Goal: Use online tool/utility: Use online tool/utility

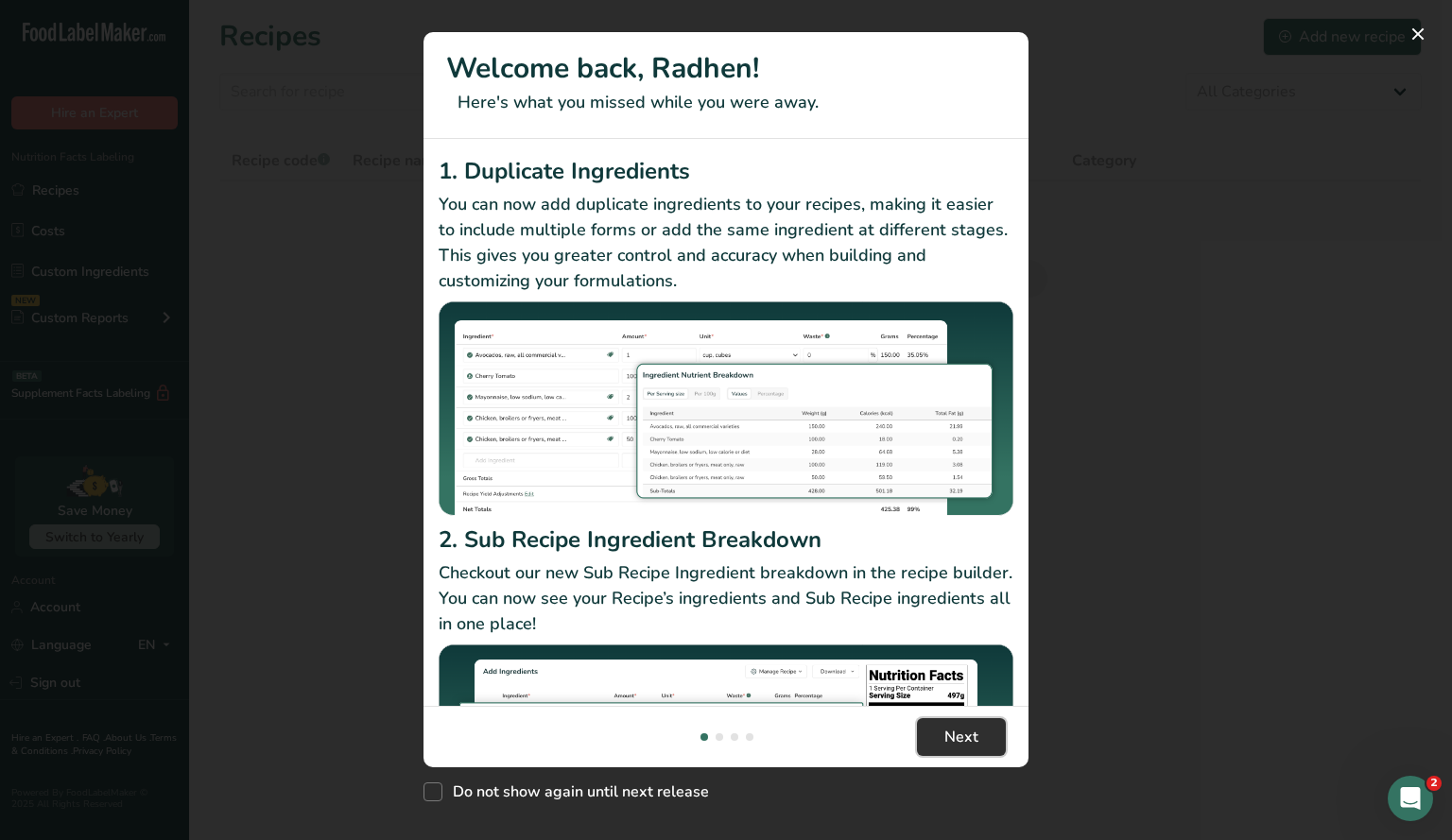
click at [949, 726] on span "Next" at bounding box center [961, 737] width 34 height 23
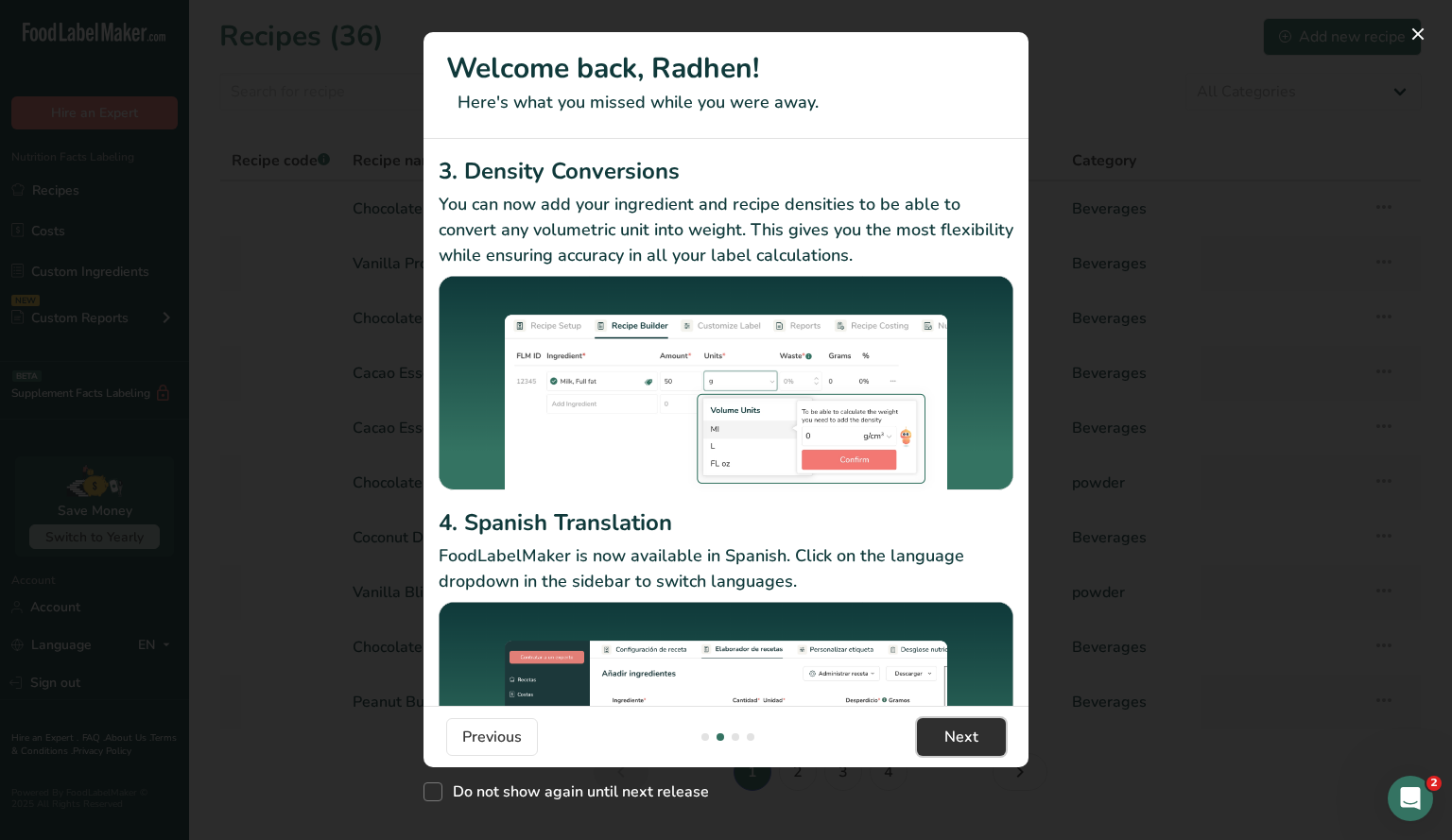
click at [981, 745] on button "Next" at bounding box center [961, 737] width 89 height 38
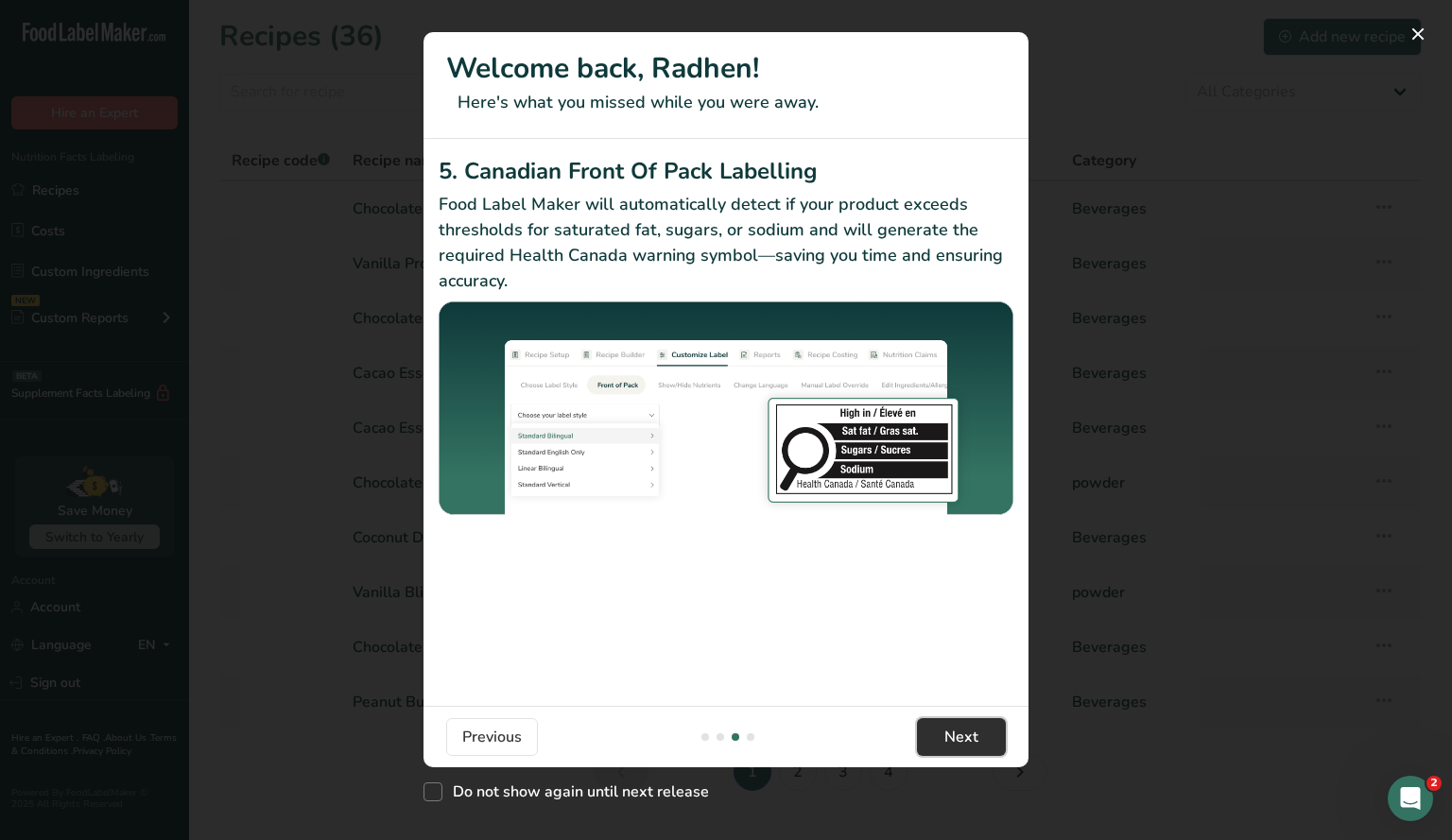
click at [981, 745] on button "Next" at bounding box center [961, 737] width 89 height 38
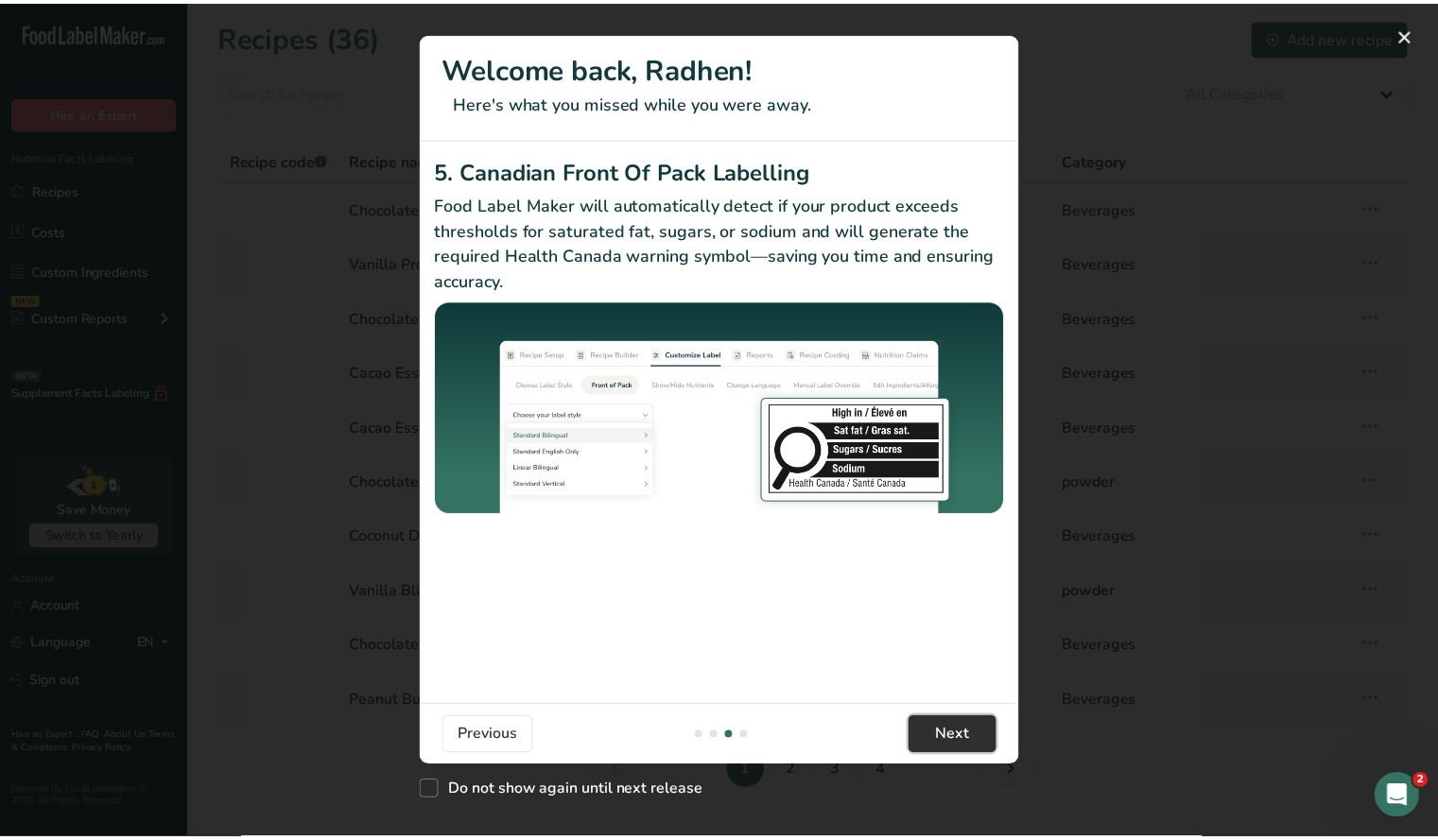
scroll to position [0, 1815]
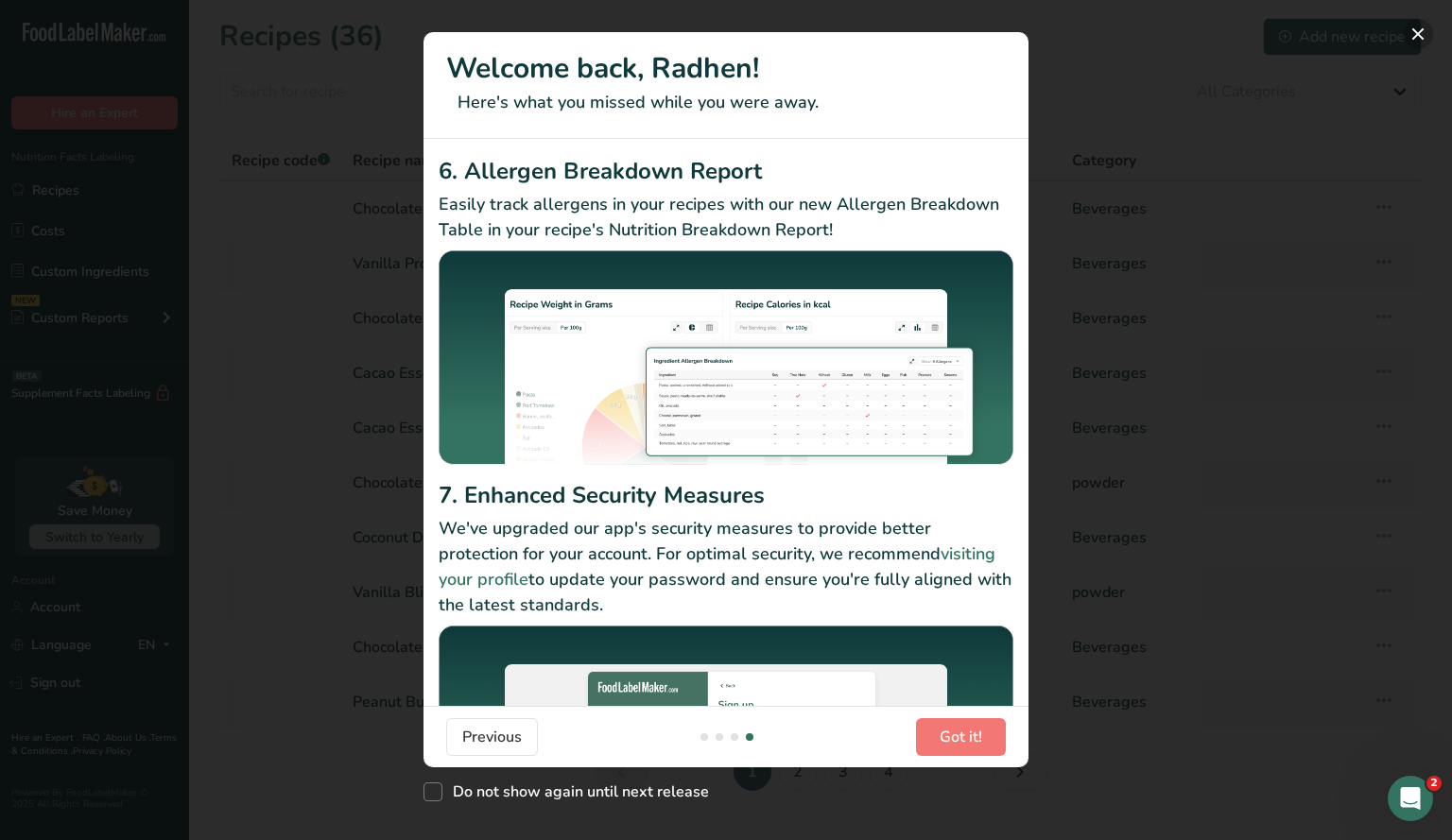
click at [1410, 27] on button "New Features" at bounding box center [1418, 34] width 30 height 30
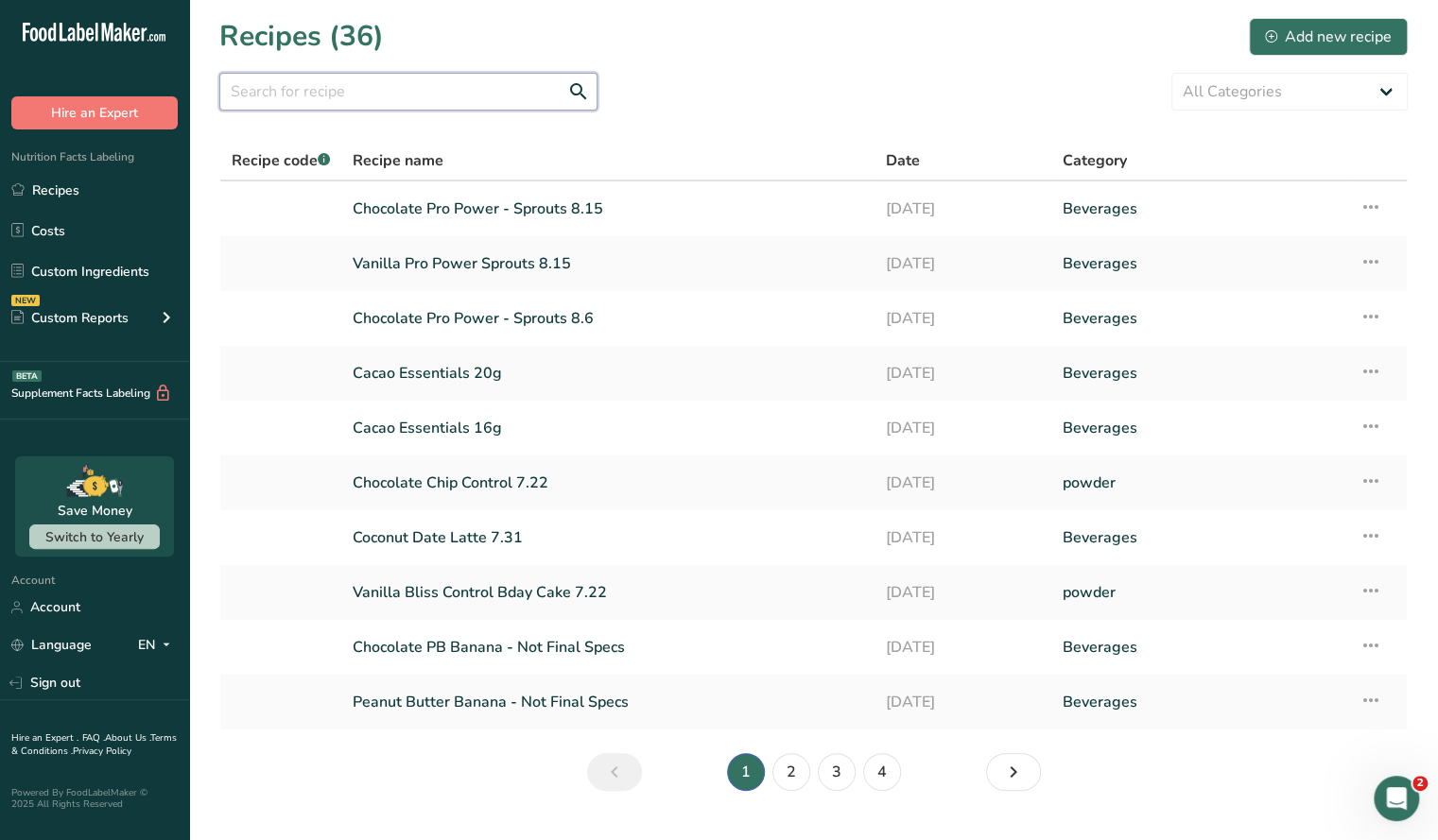
click at [369, 94] on input "text" at bounding box center [408, 92] width 378 height 38
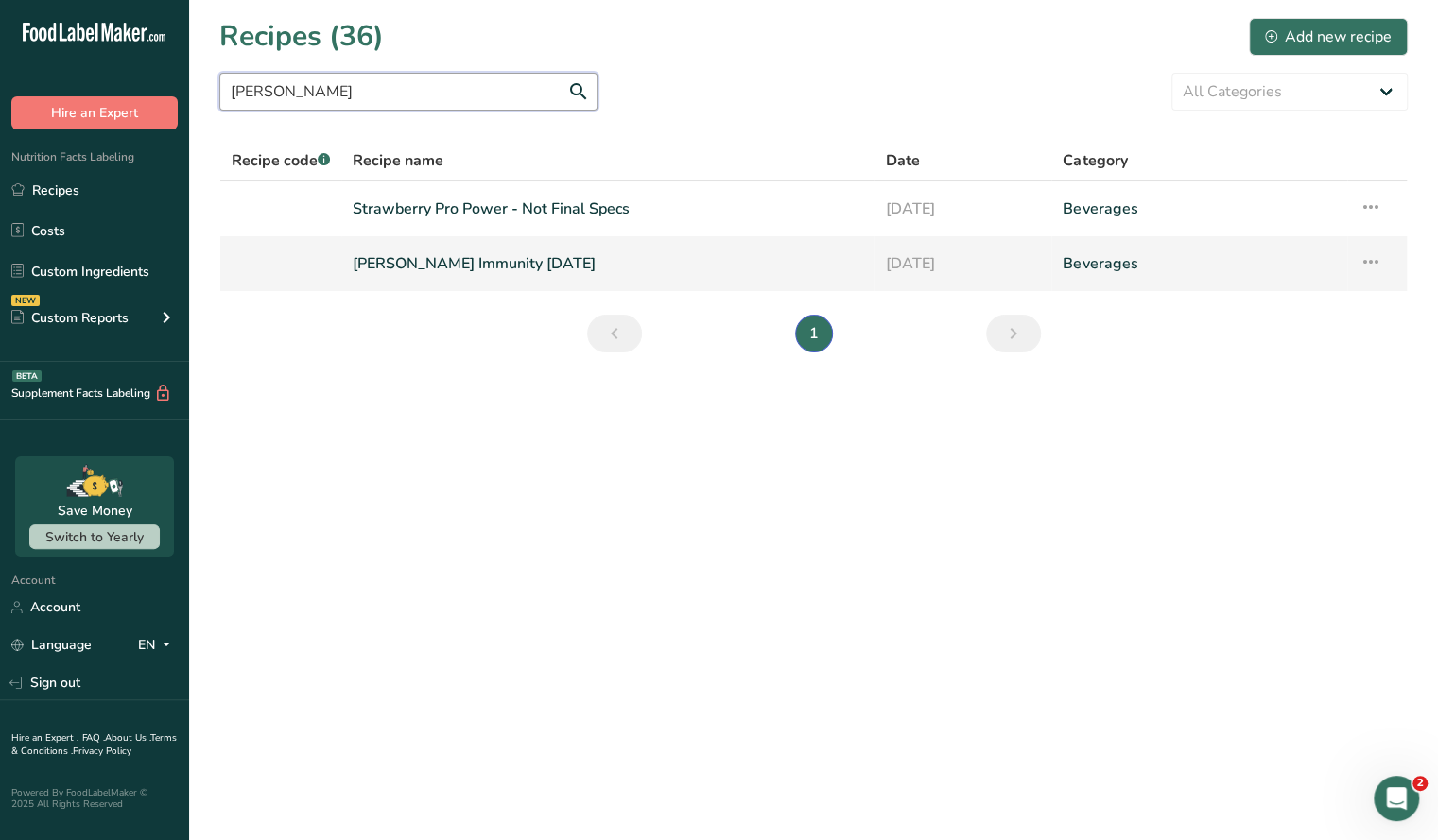
type input "[PERSON_NAME]"
click at [1365, 257] on icon at bounding box center [1369, 261] width 23 height 34
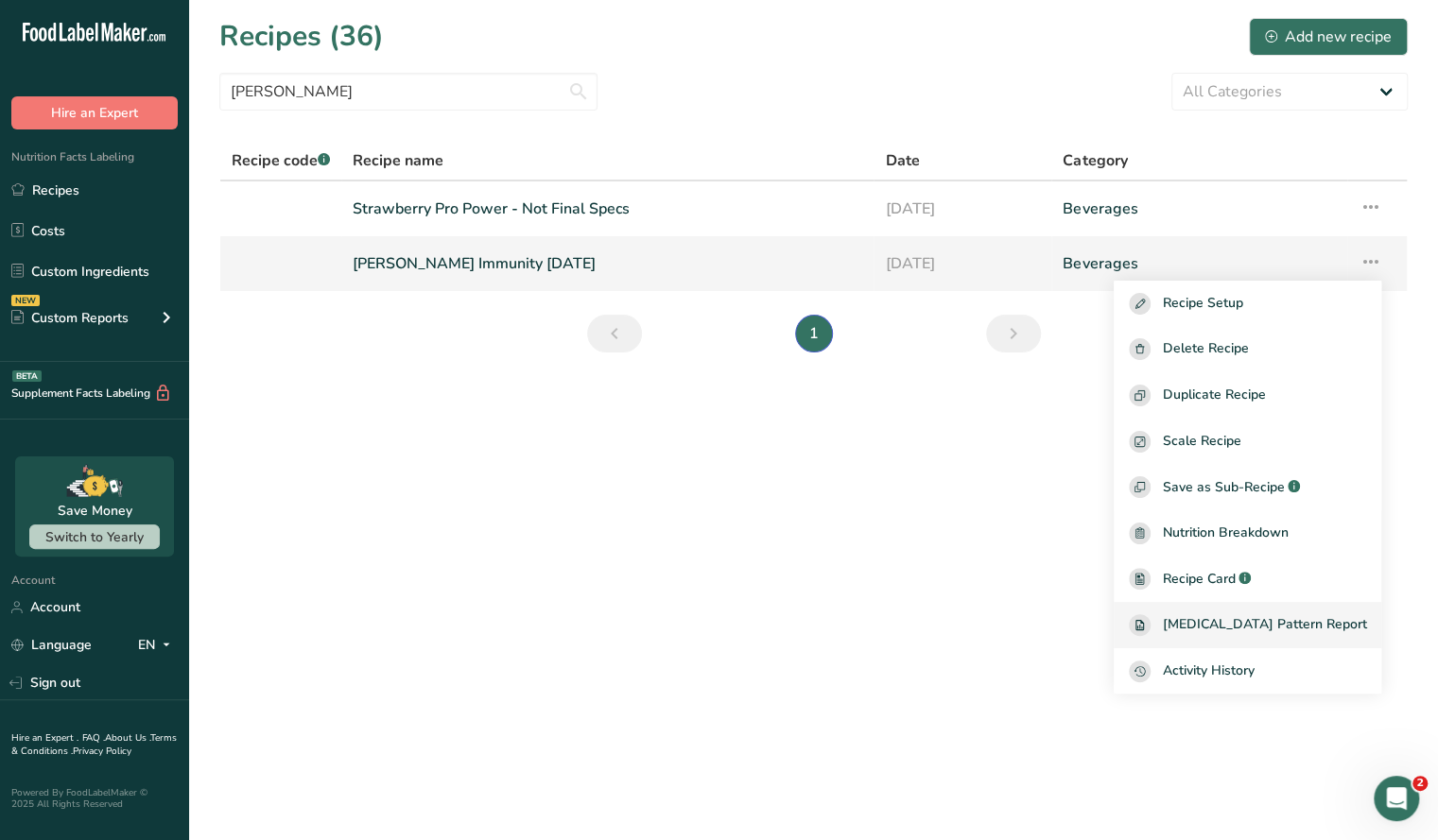
click at [1241, 631] on span "[MEDICAL_DATA] Pattern Report" at bounding box center [1263, 626] width 205 height 22
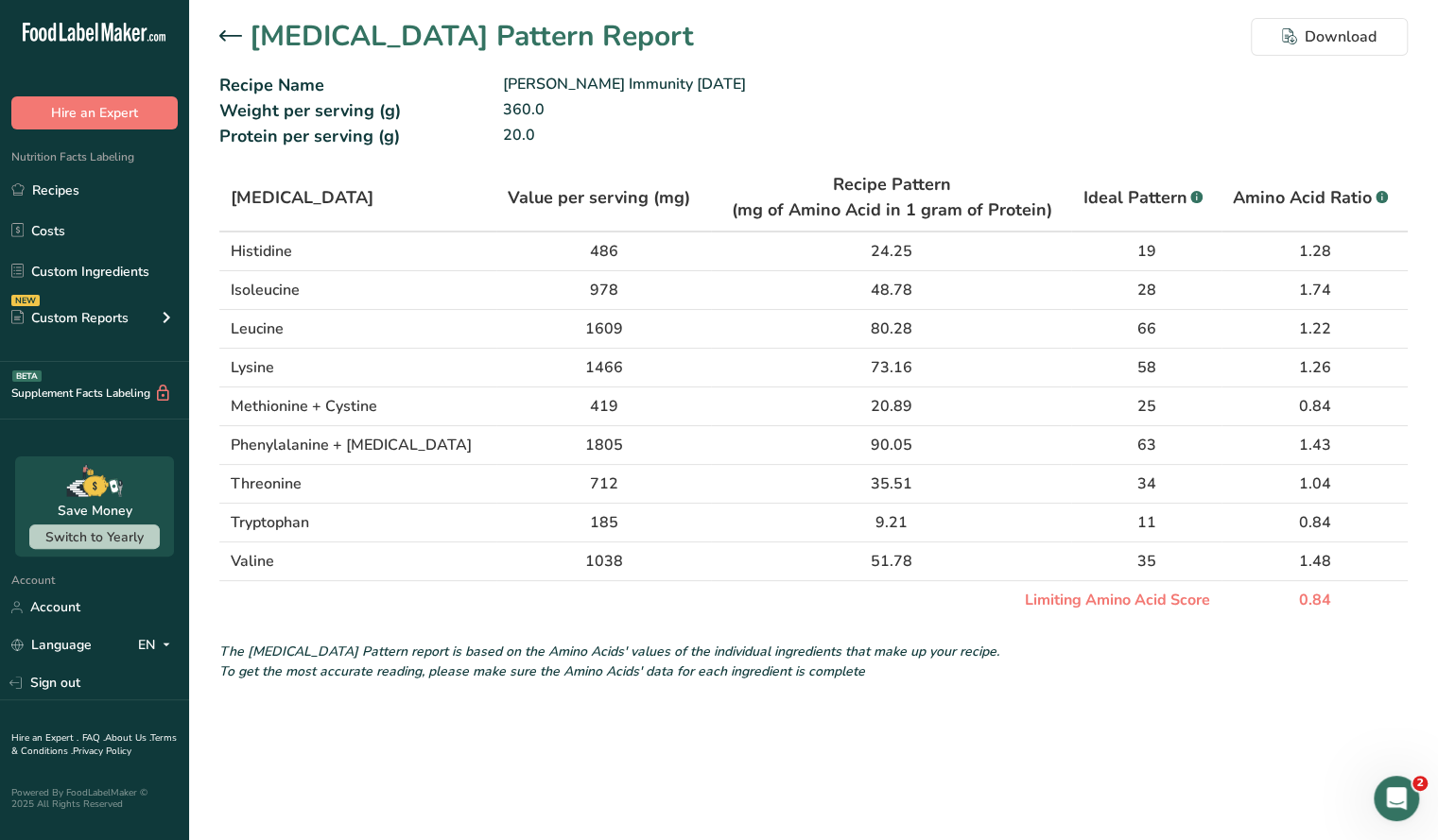
click at [225, 32] on icon at bounding box center [231, 35] width 23 height 11
